Goal: Check status

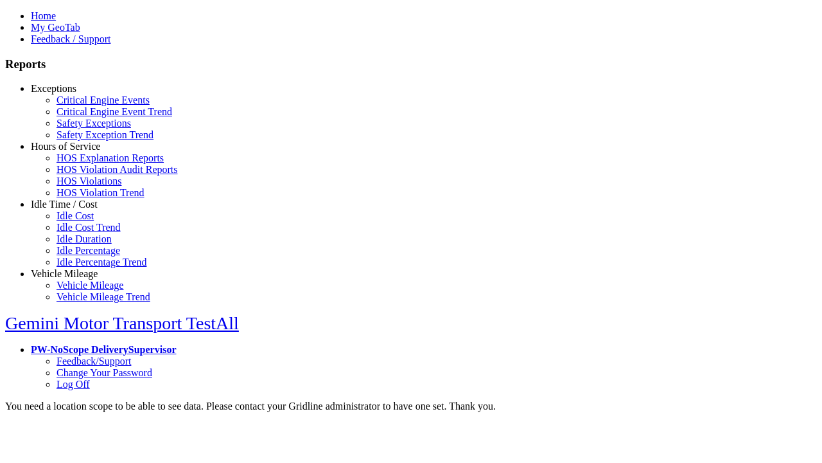
click at [74, 94] on link "Exceptions" at bounding box center [54, 88] width 46 height 11
click at [84, 128] on link "Safety Exceptions" at bounding box center [94, 123] width 75 height 11
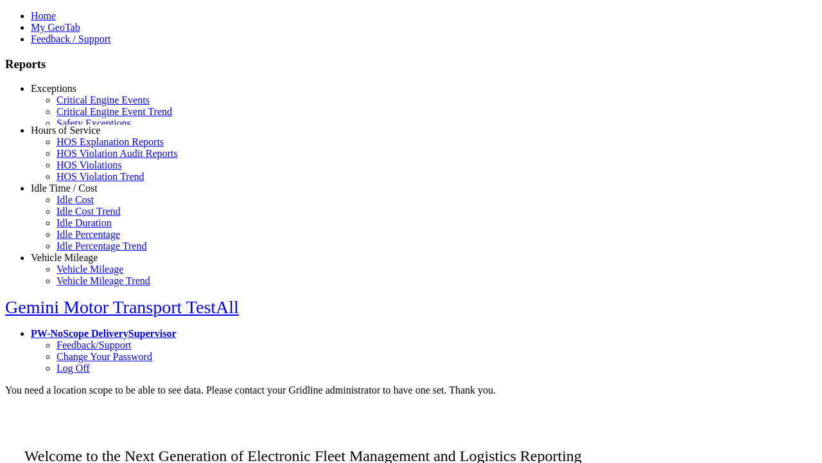
scroll to position [16, 0]
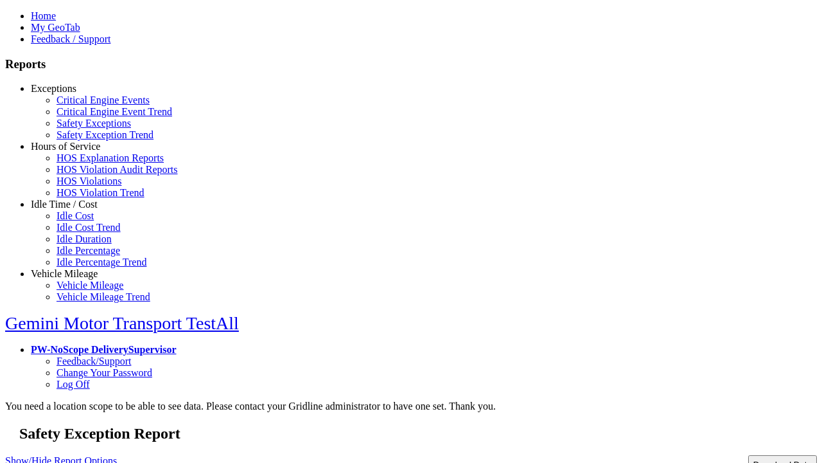
select select
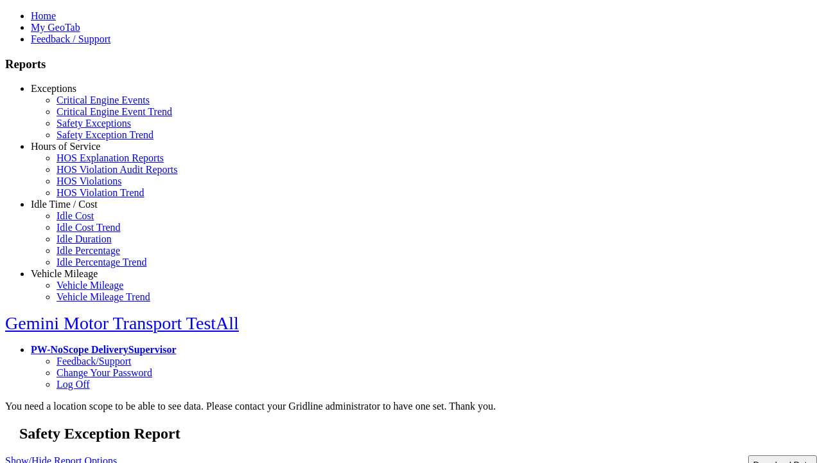
select select
select select "**"
